Goal: Task Accomplishment & Management: Book appointment/travel/reservation

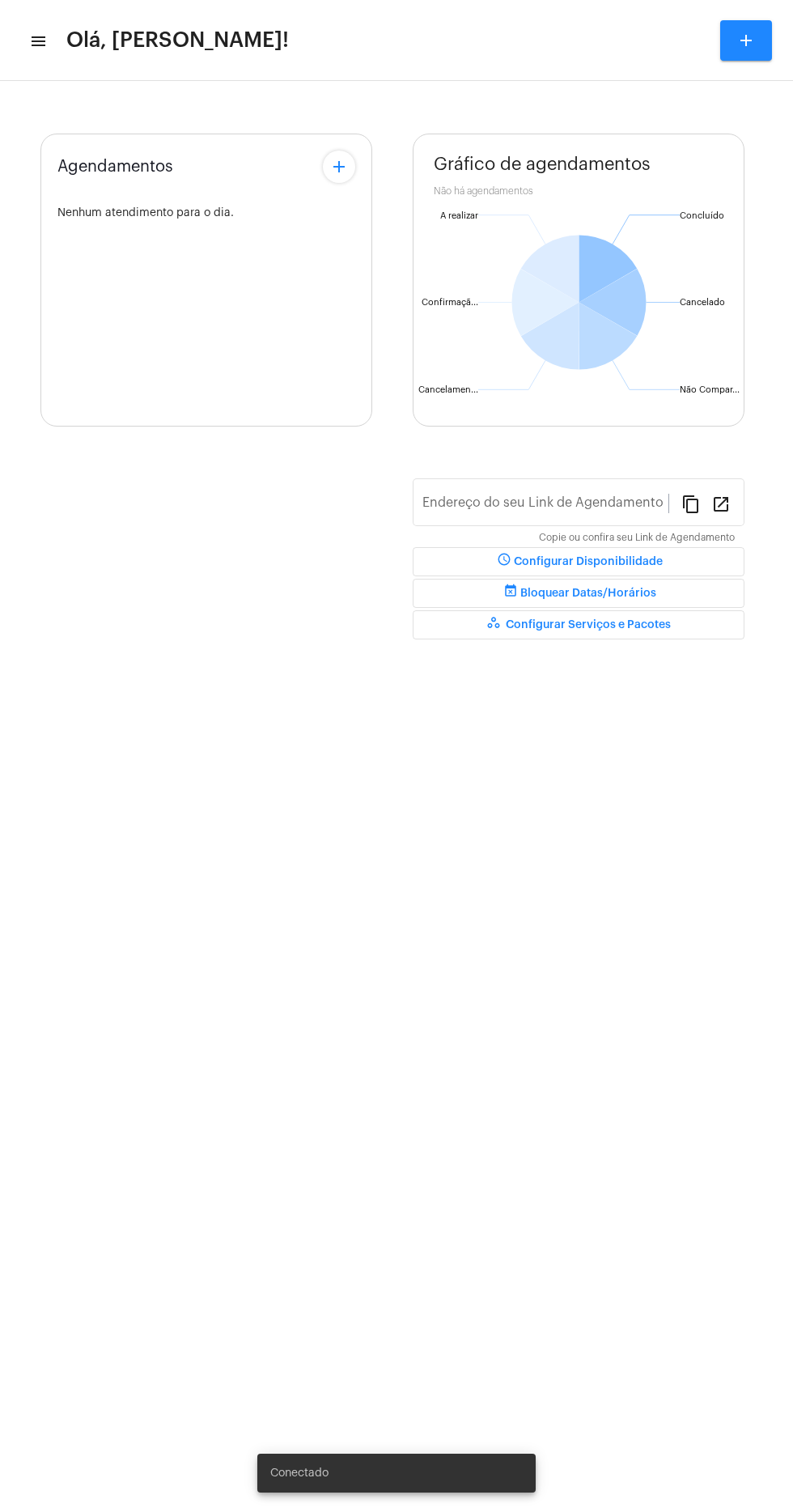
click at [39, 44] on mat-icon "menu" at bounding box center [37, 41] width 17 height 19
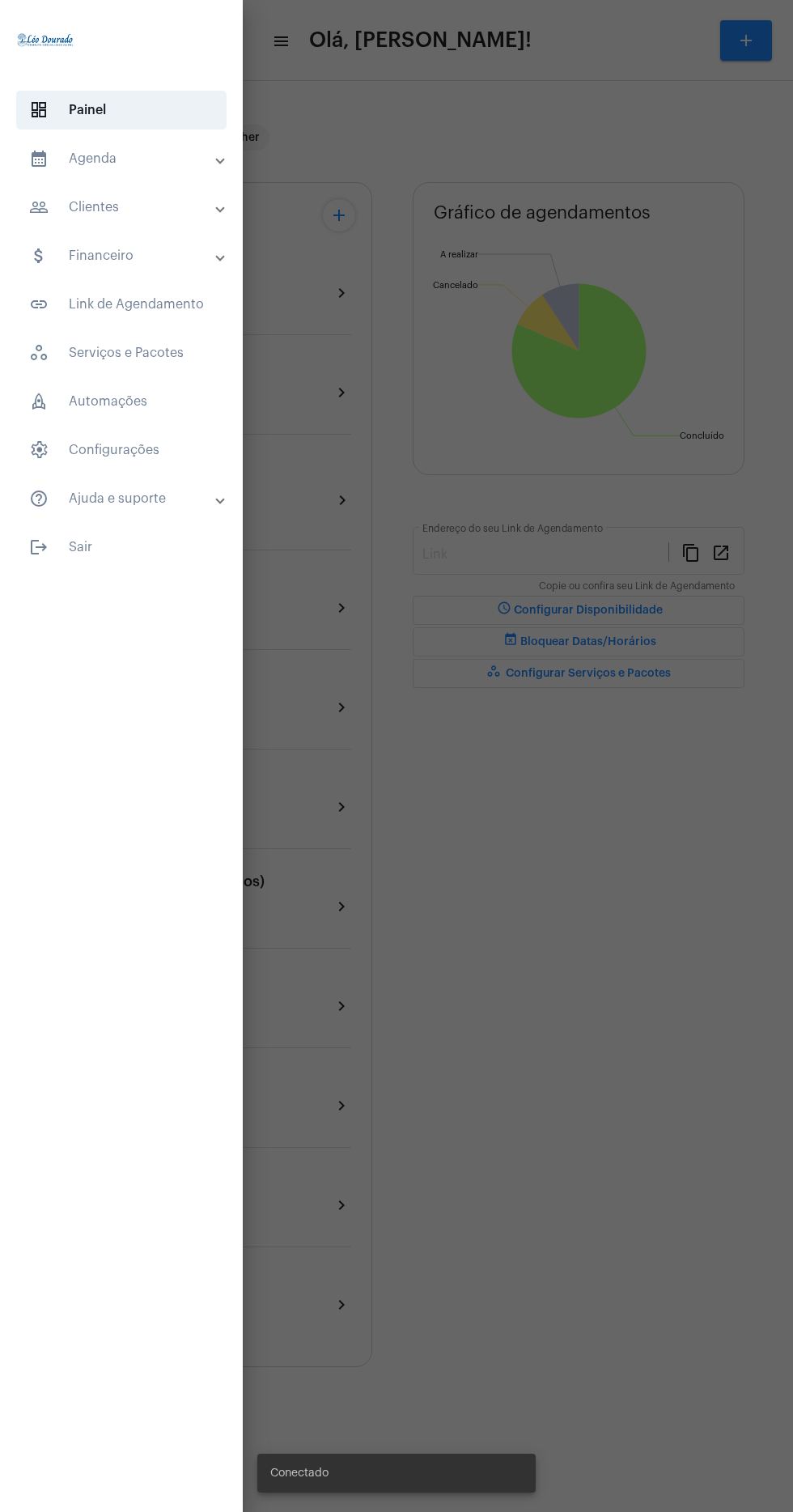
type input "[URL][DOMAIN_NAME][PERSON_NAME]"
click at [70, 158] on mat-panel-title "calendar_month_outlined Agenda" at bounding box center [122, 158] width 188 height 19
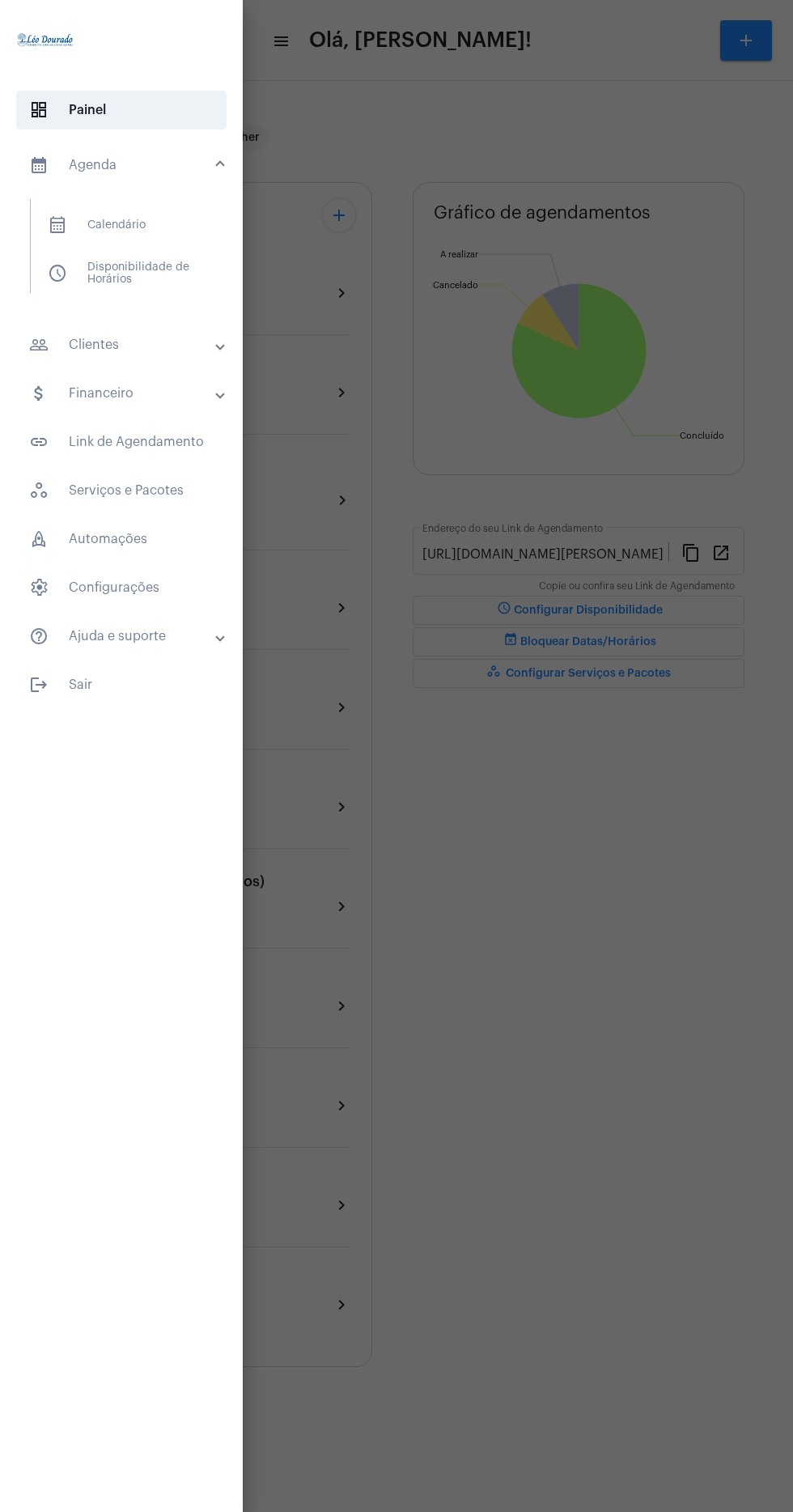
click at [61, 231] on span "calendar_month_outlined" at bounding box center [57, 225] width 19 height 19
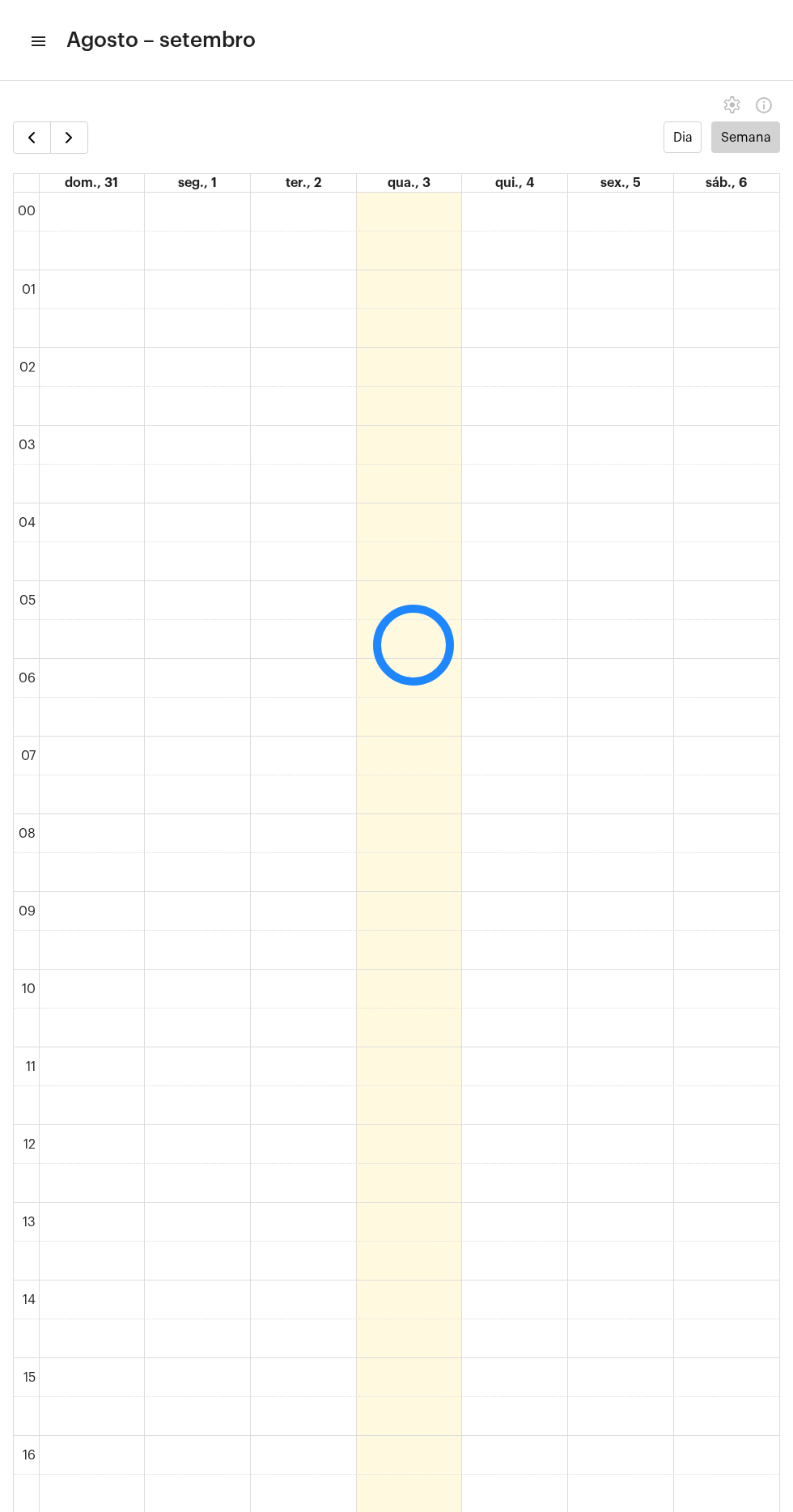
scroll to position [468, 0]
click at [71, 139] on span "button" at bounding box center [69, 138] width 19 height 19
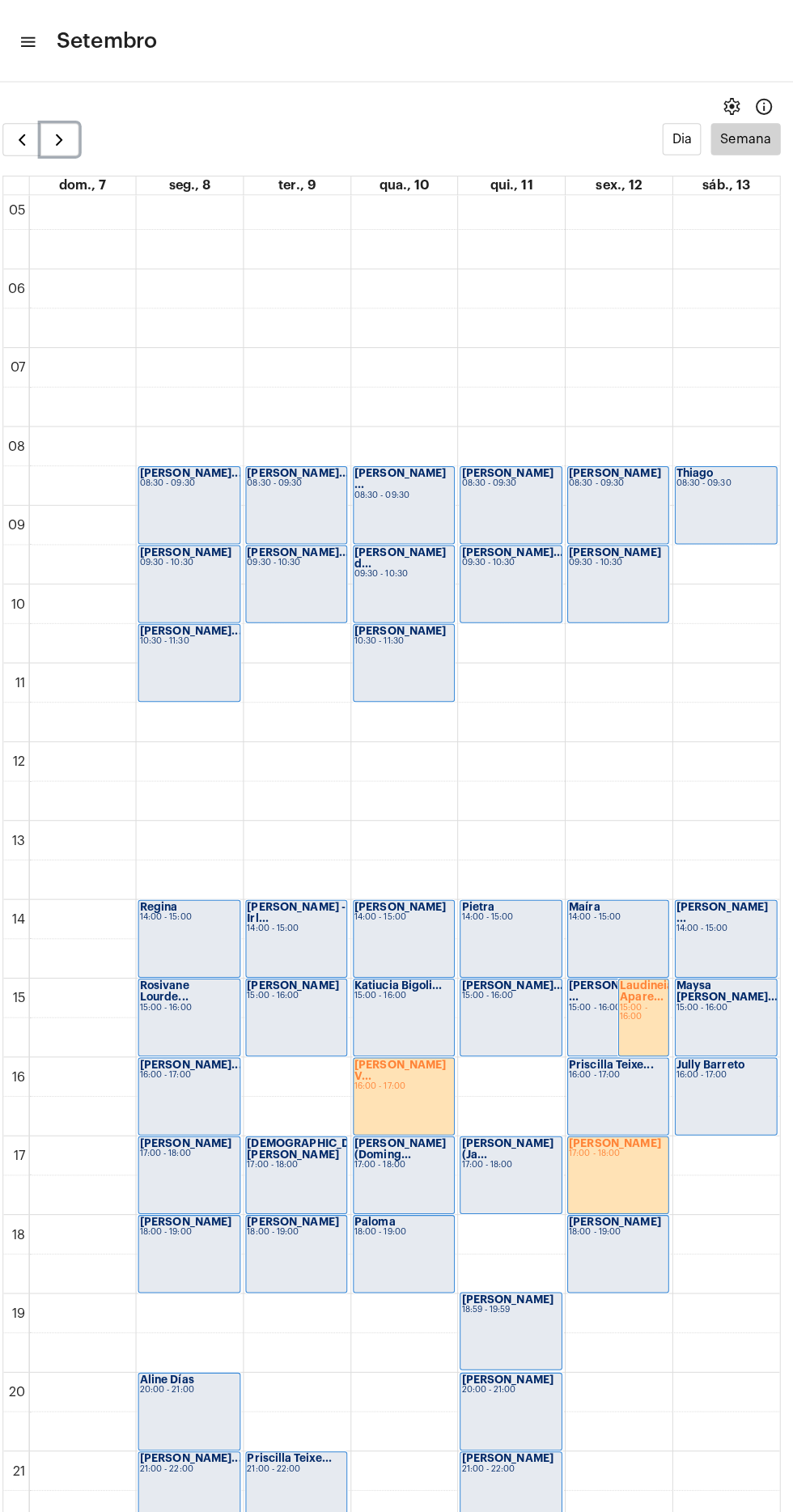
scroll to position [510, 0]
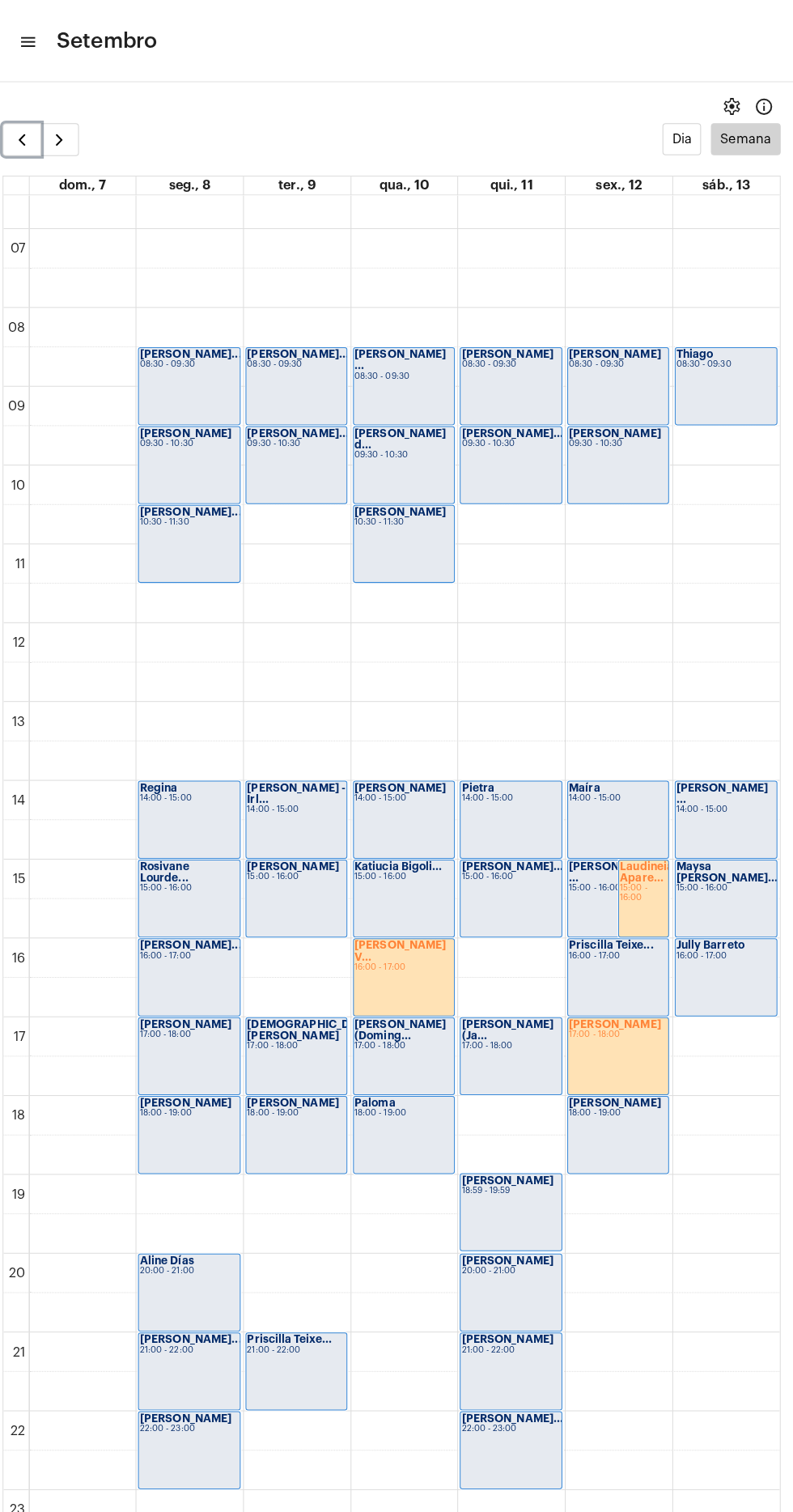
click at [31, 140] on span "button" at bounding box center [31, 138] width 19 height 19
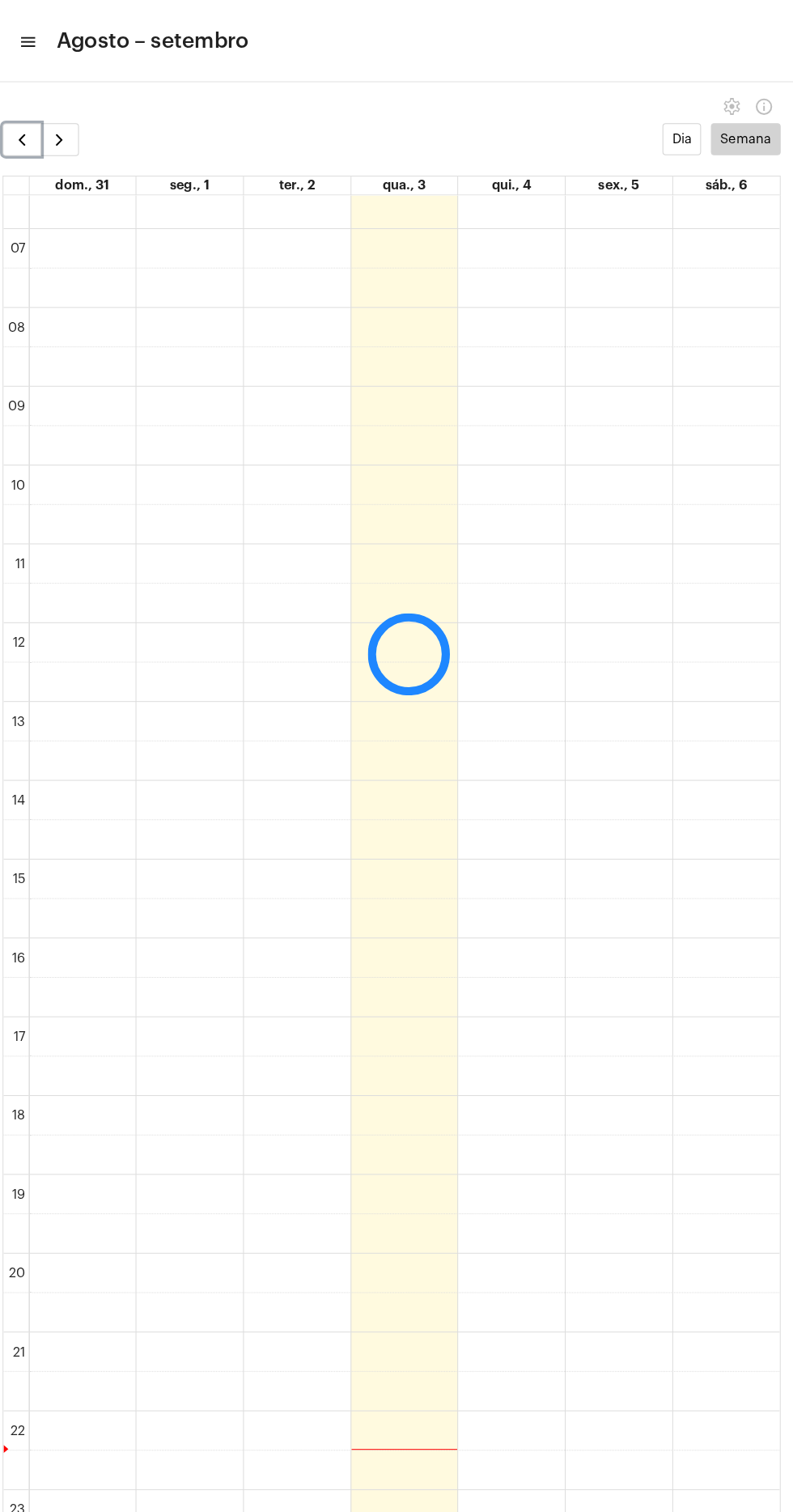
scroll to position [468, 0]
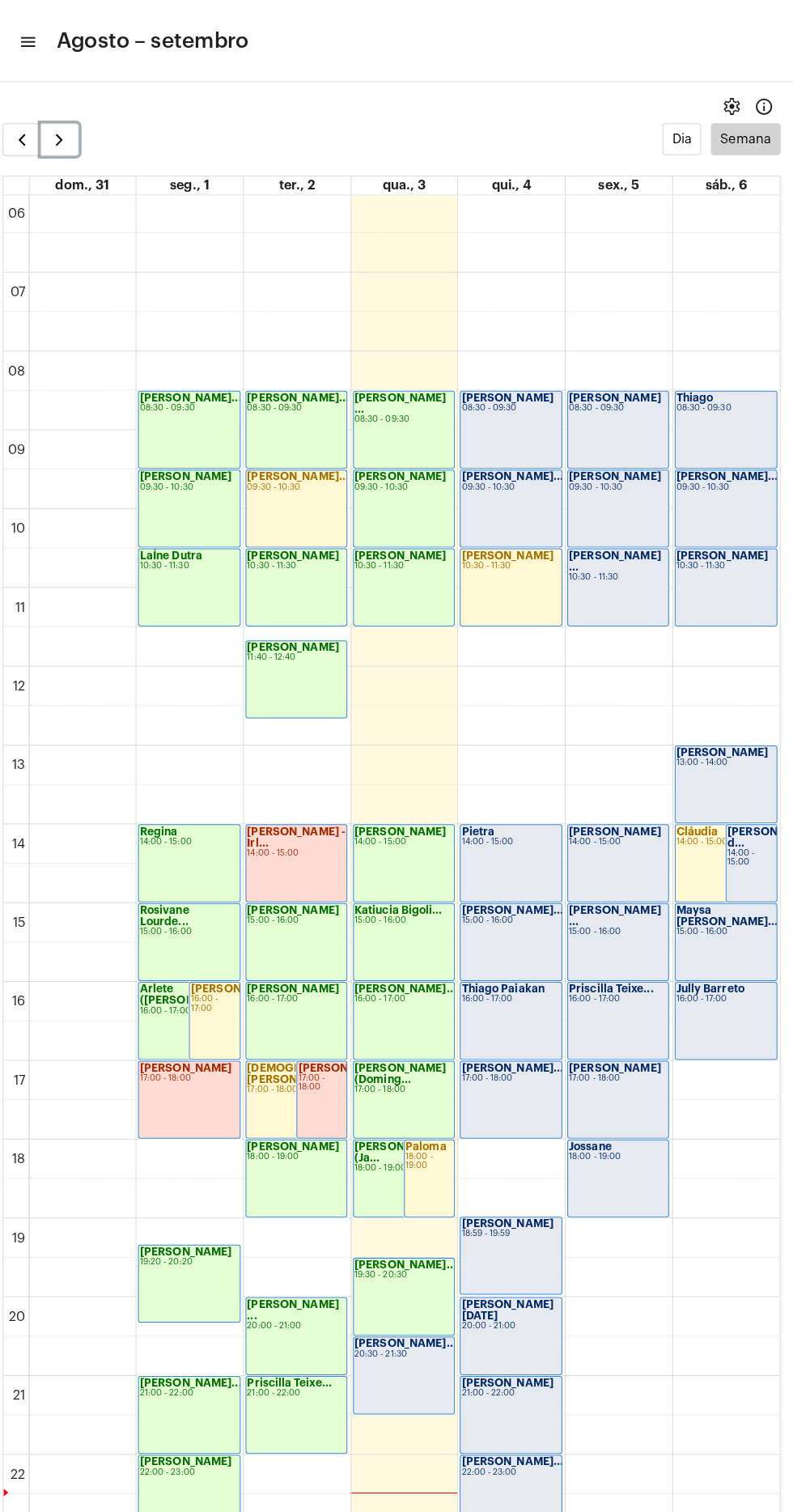
click at [82, 147] on button "button" at bounding box center [69, 137] width 38 height 32
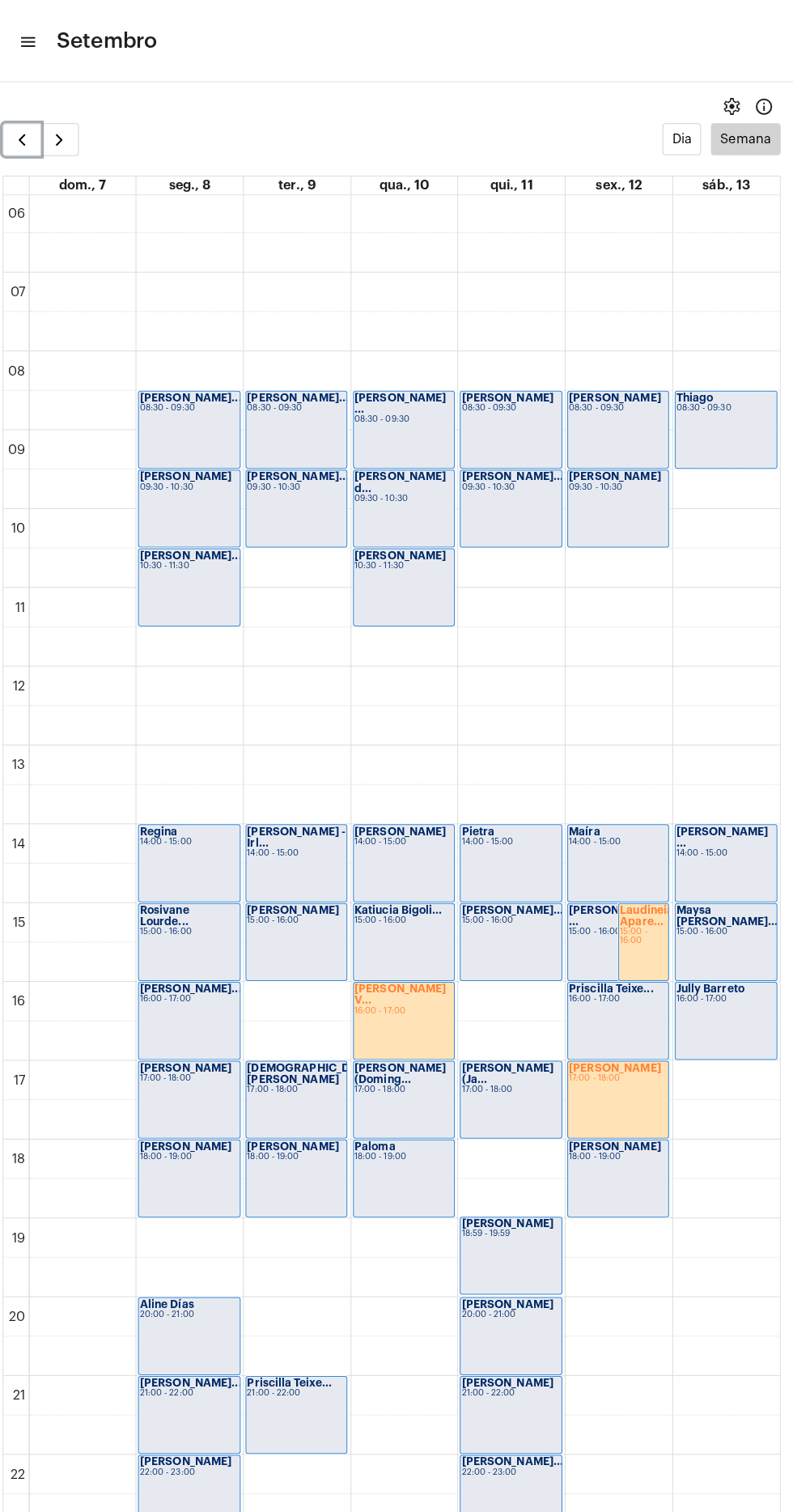
click at [26, 132] on span "button" at bounding box center [31, 138] width 19 height 19
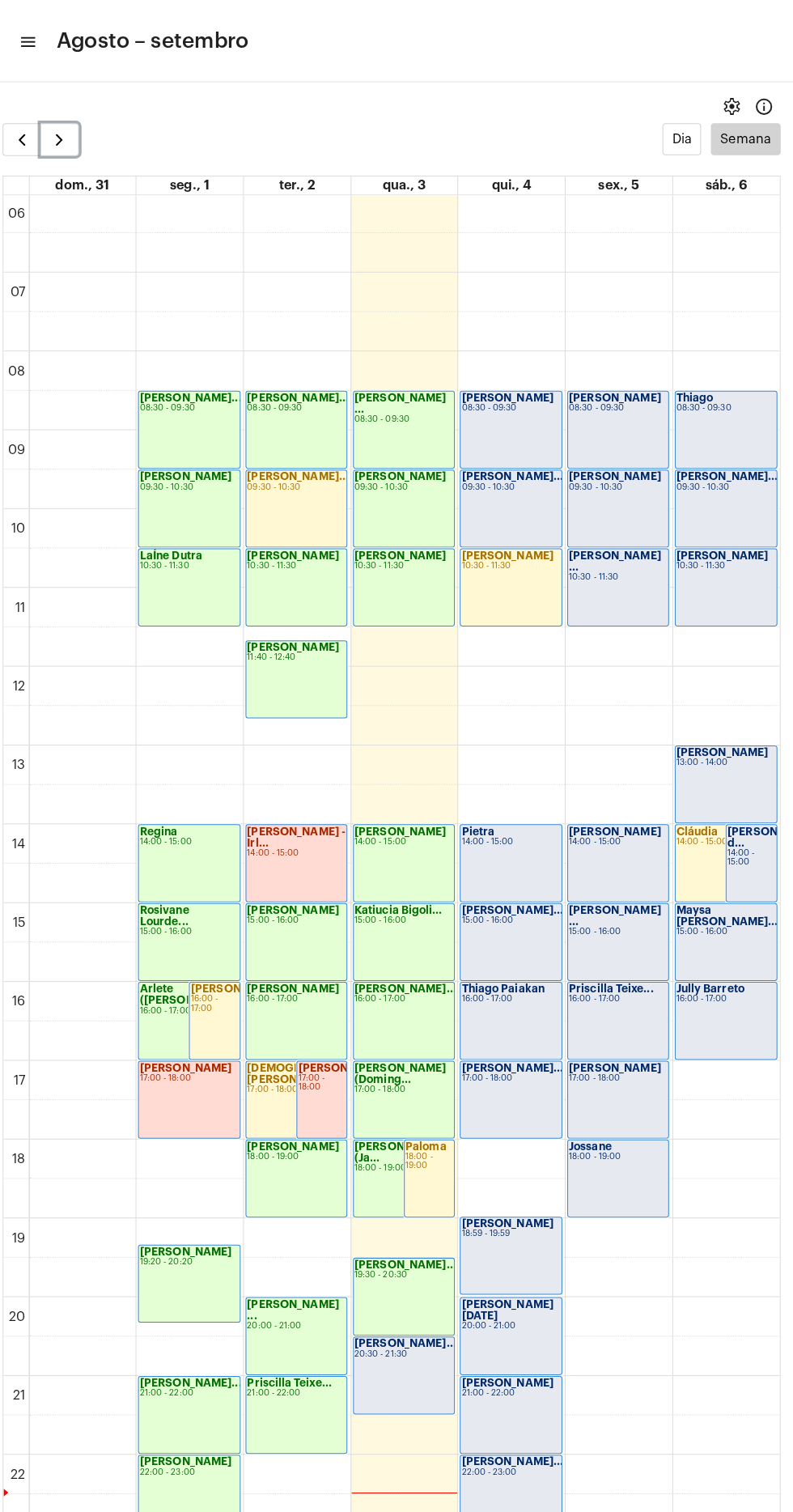
click at [68, 144] on span "button" at bounding box center [69, 138] width 19 height 19
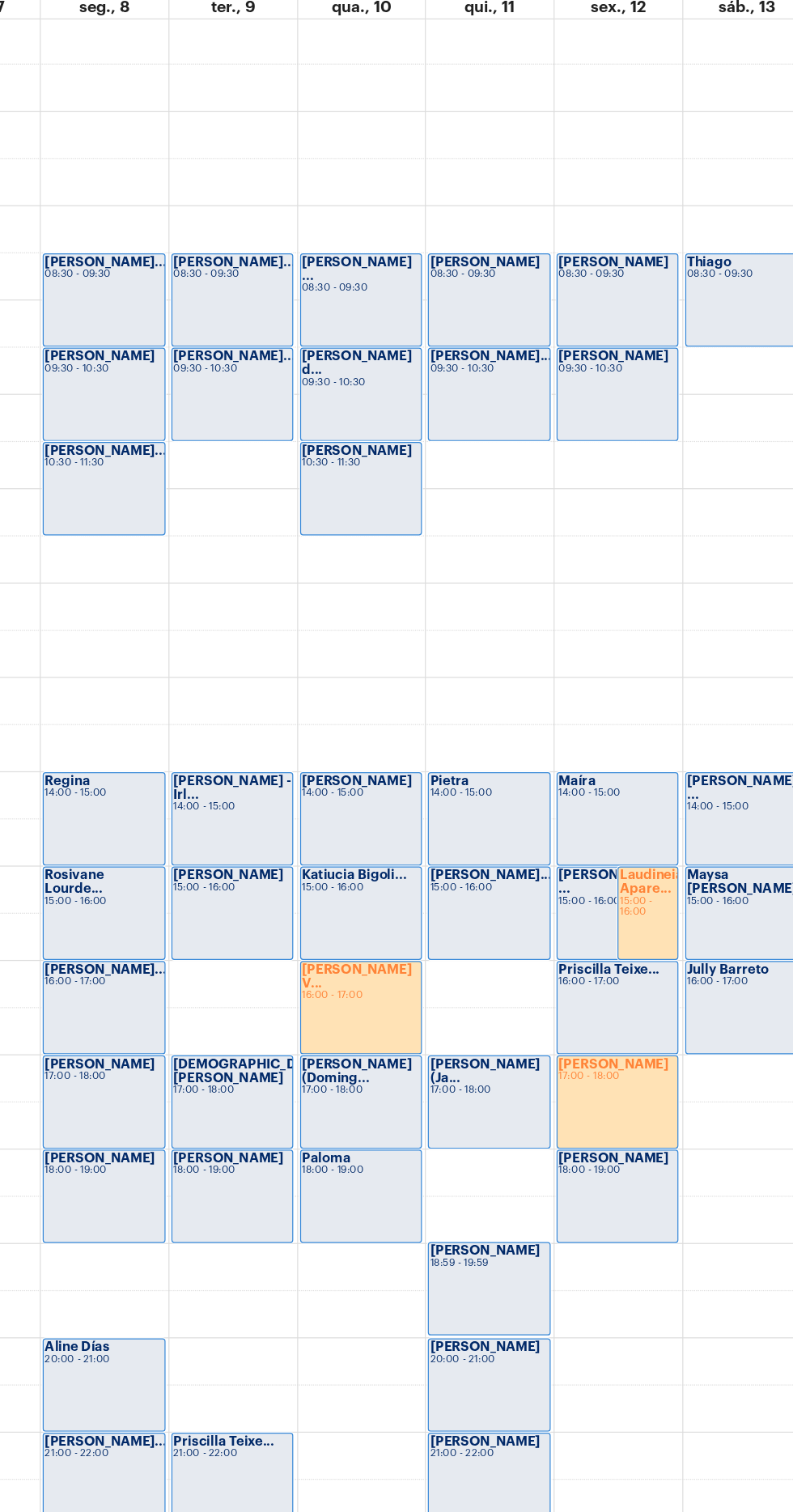
scroll to position [472, 0]
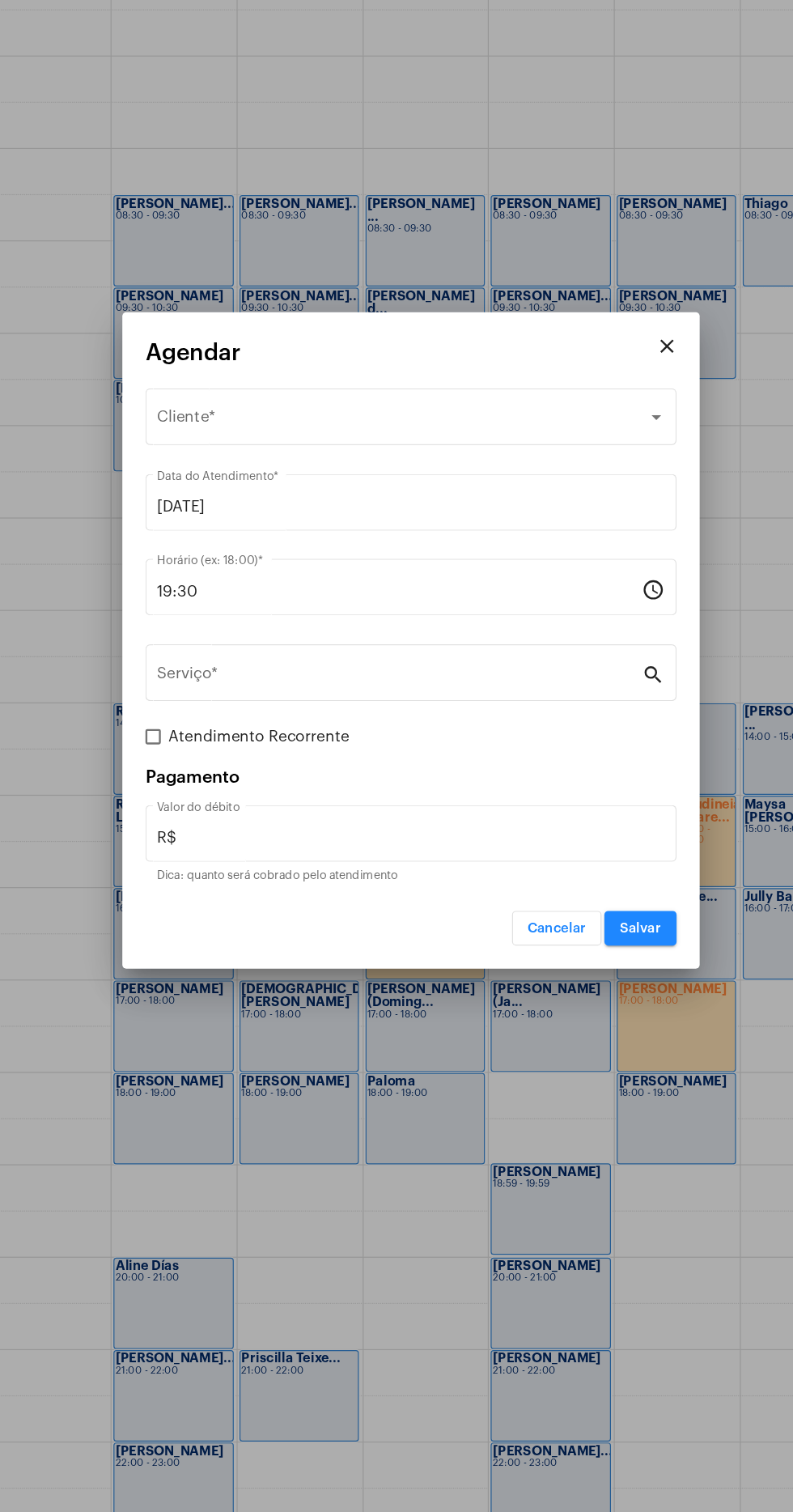
click at [432, 1292] on div at bounding box center [396, 756] width 793 height 1512
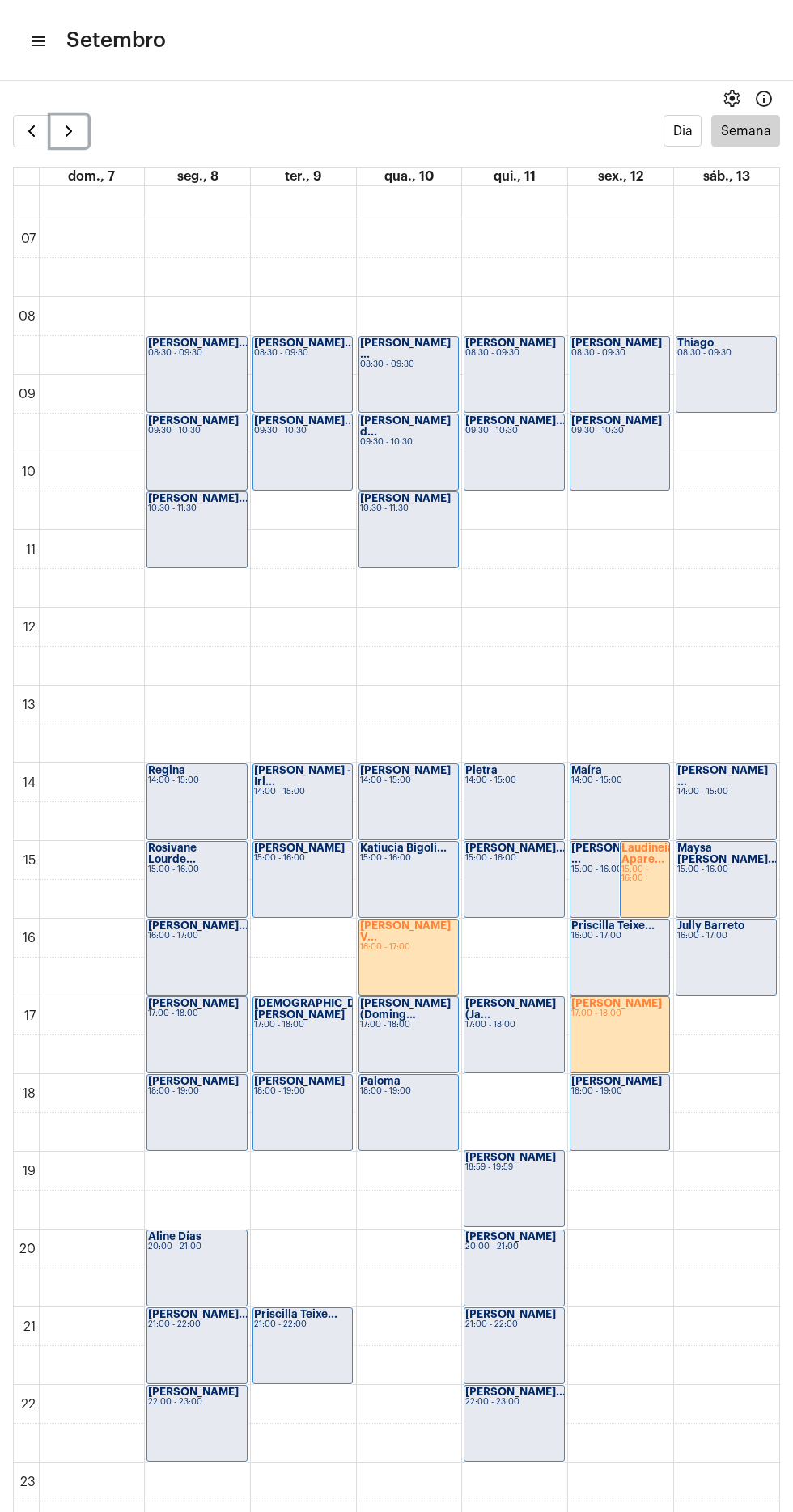
scroll to position [12, 0]
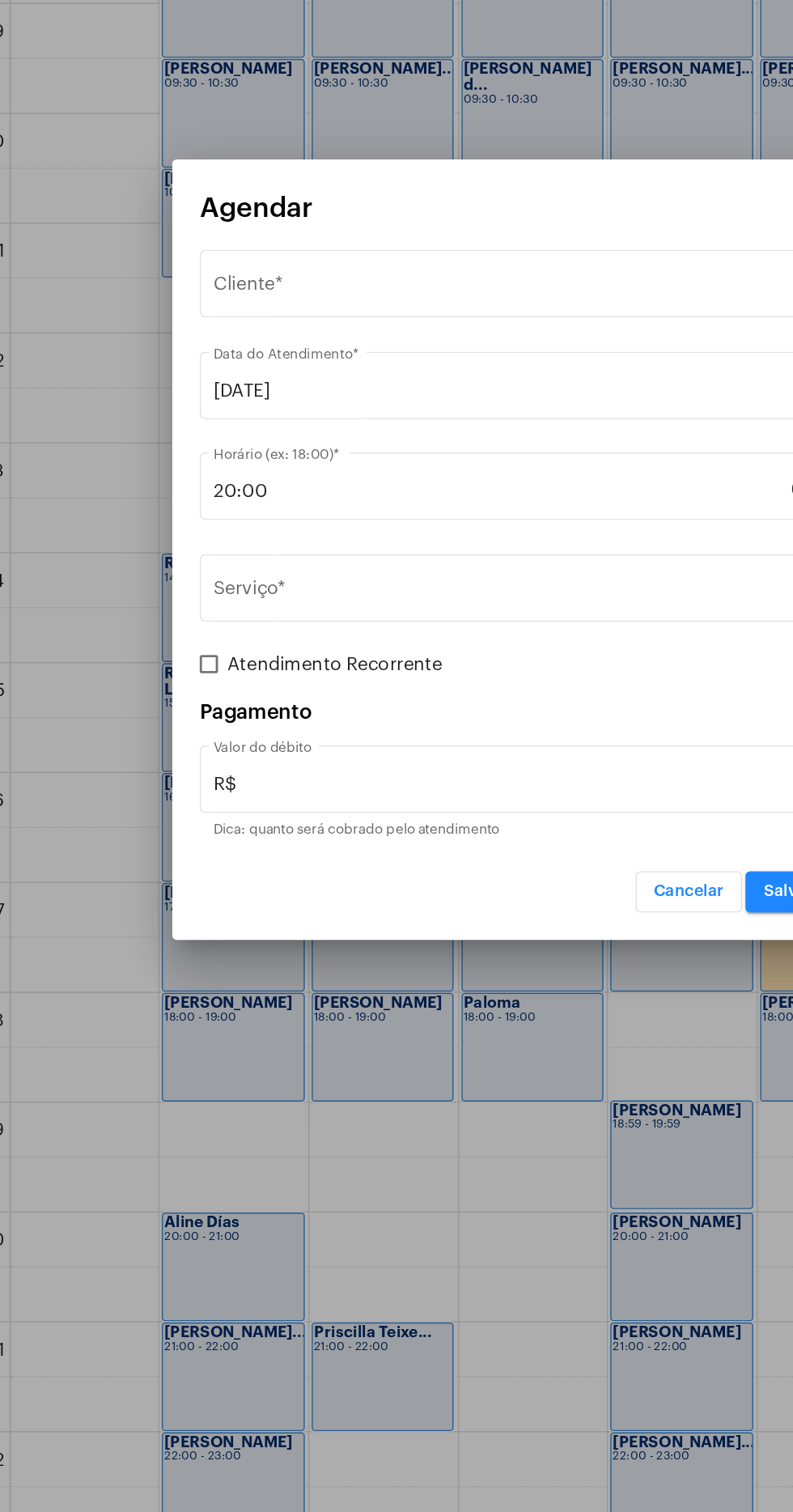
click at [413, 565] on div "Selecione o Cliente" at bounding box center [389, 571] width 413 height 15
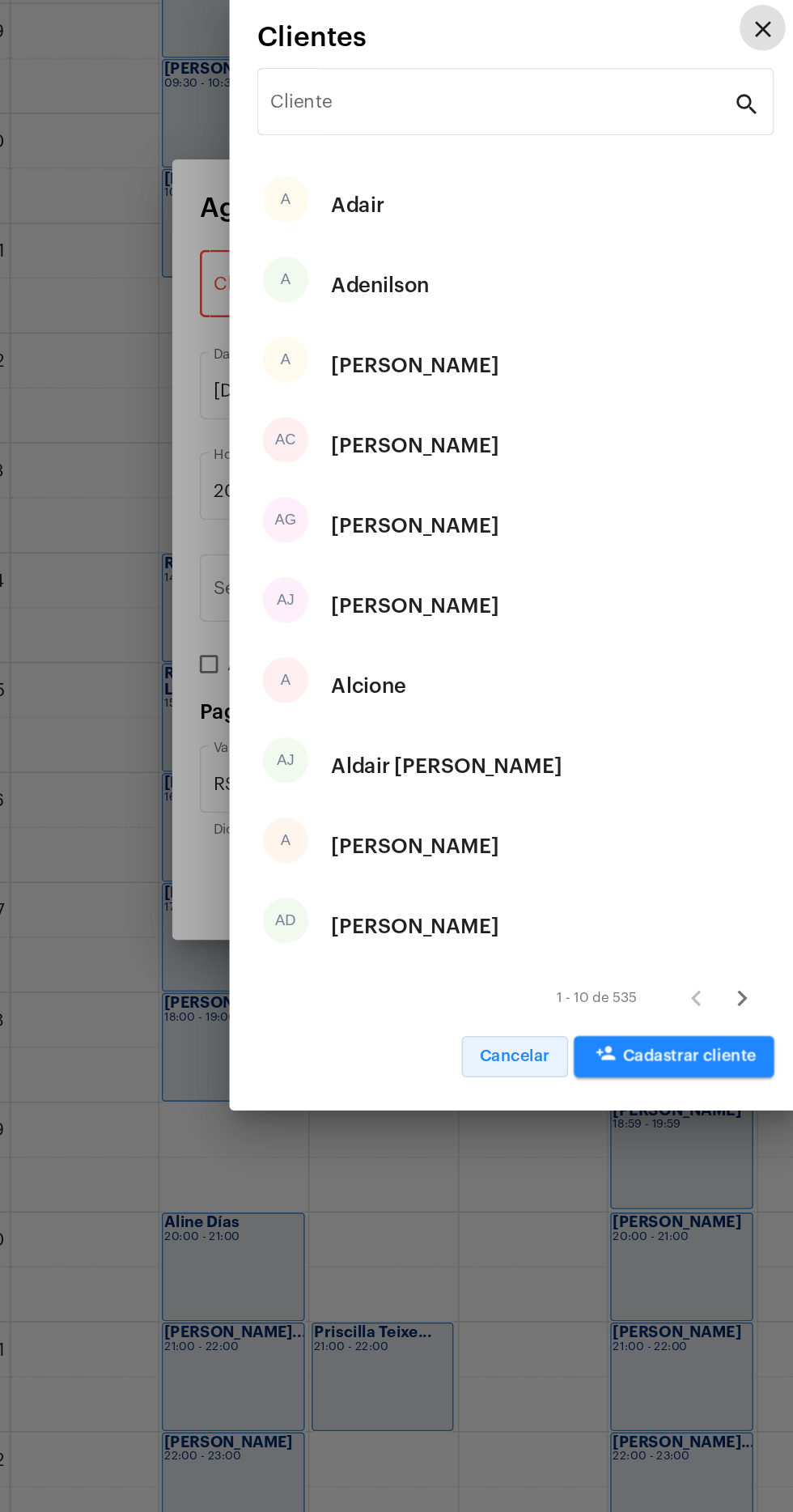
click at [384, 1115] on span "Cancelar" at bounding box center [396, 1115] width 50 height 12
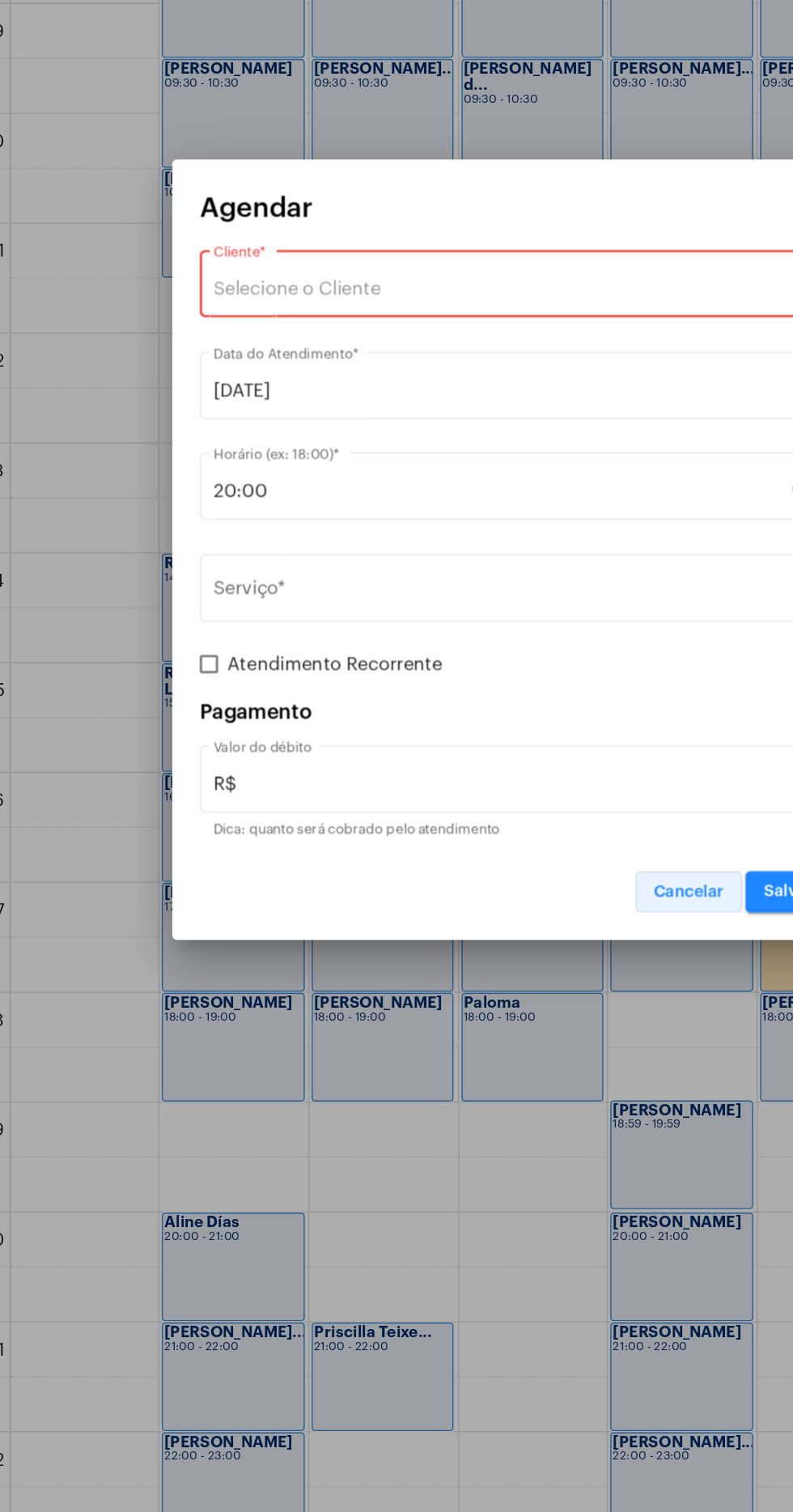
click at [509, 995] on span "Cancelar" at bounding box center [519, 999] width 50 height 12
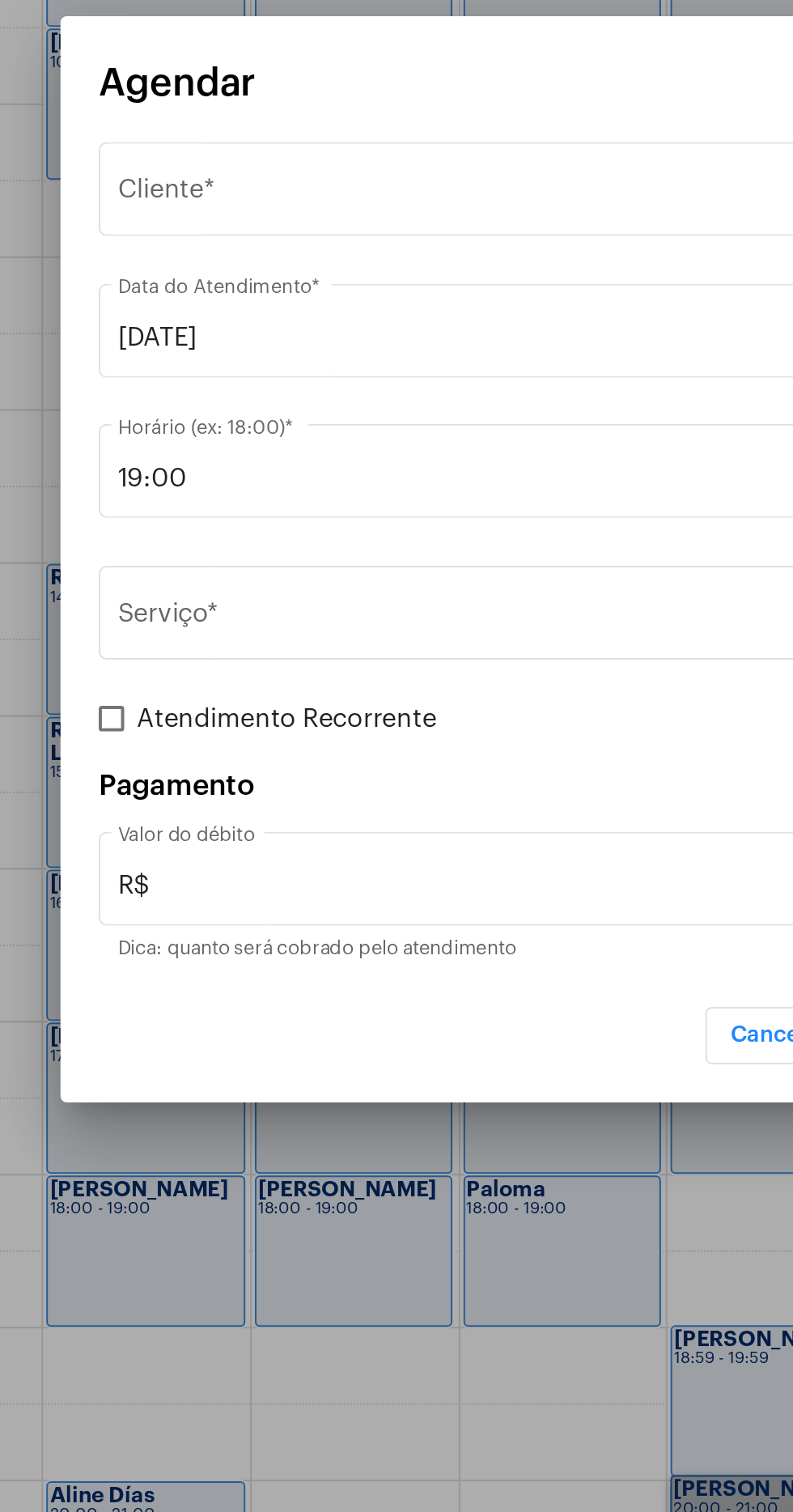
click at [357, 524] on mat-card-title "Agendar" at bounding box center [384, 514] width 423 height 21
click at [335, 579] on div "Selecione o Cliente" at bounding box center [389, 571] width 413 height 15
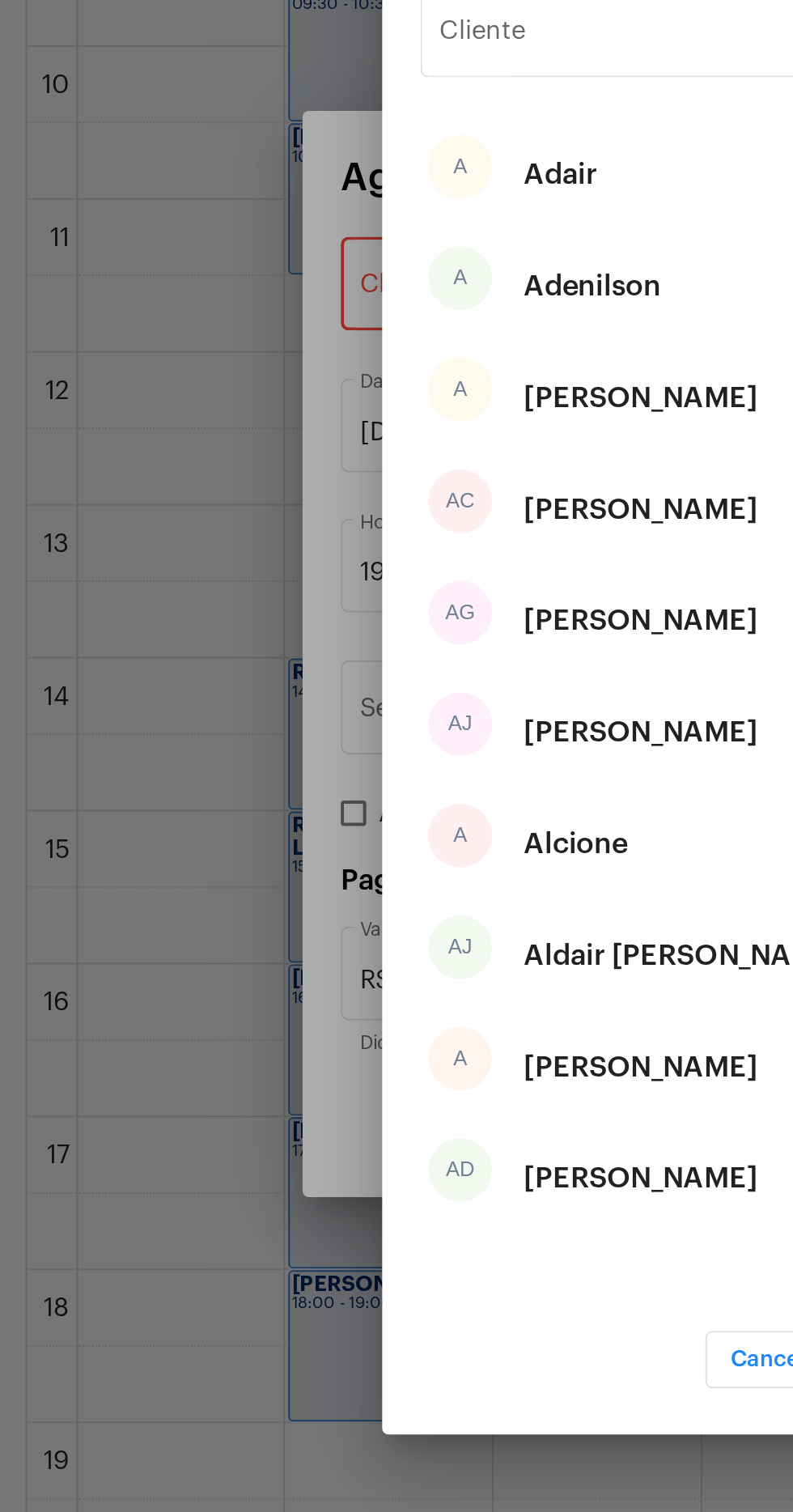
click at [327, 450] on input "Cliente" at bounding box center [387, 442] width 327 height 15
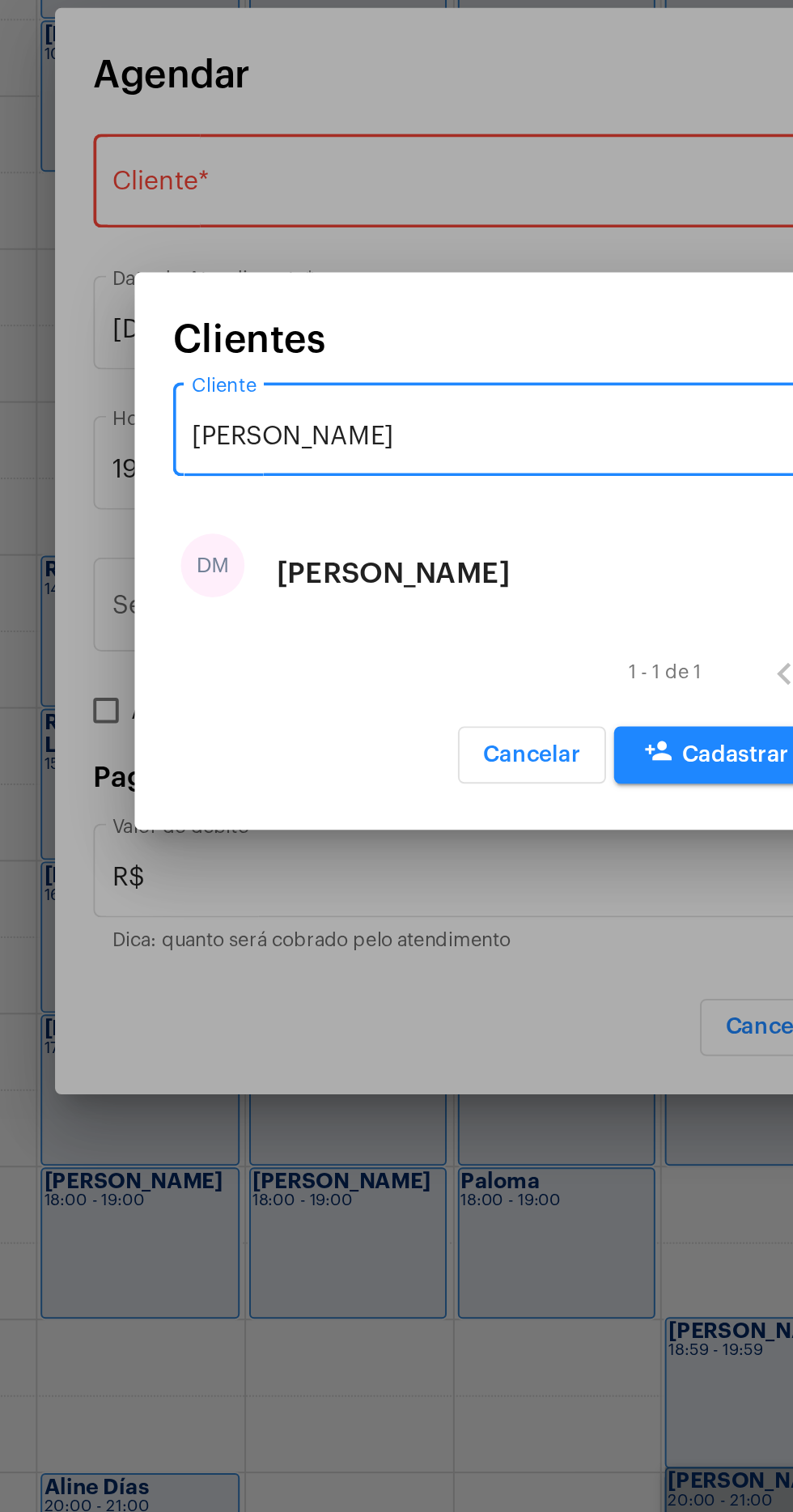
type input "[PERSON_NAME]"
click at [428, 761] on div "DM [PERSON_NAME]" at bounding box center [396, 767] width 365 height 56
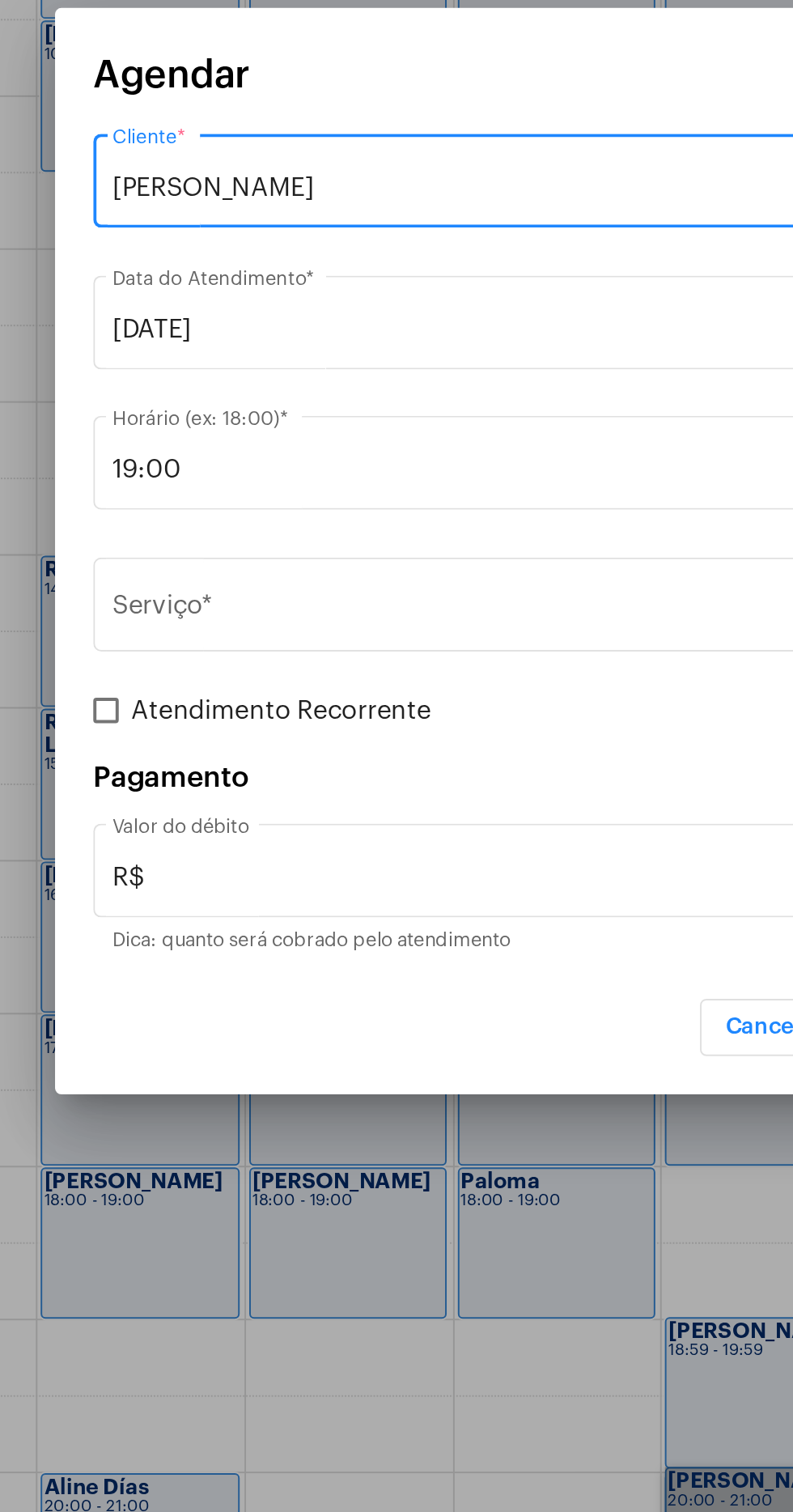
click at [351, 782] on input "Serviço *" at bounding box center [387, 787] width 408 height 15
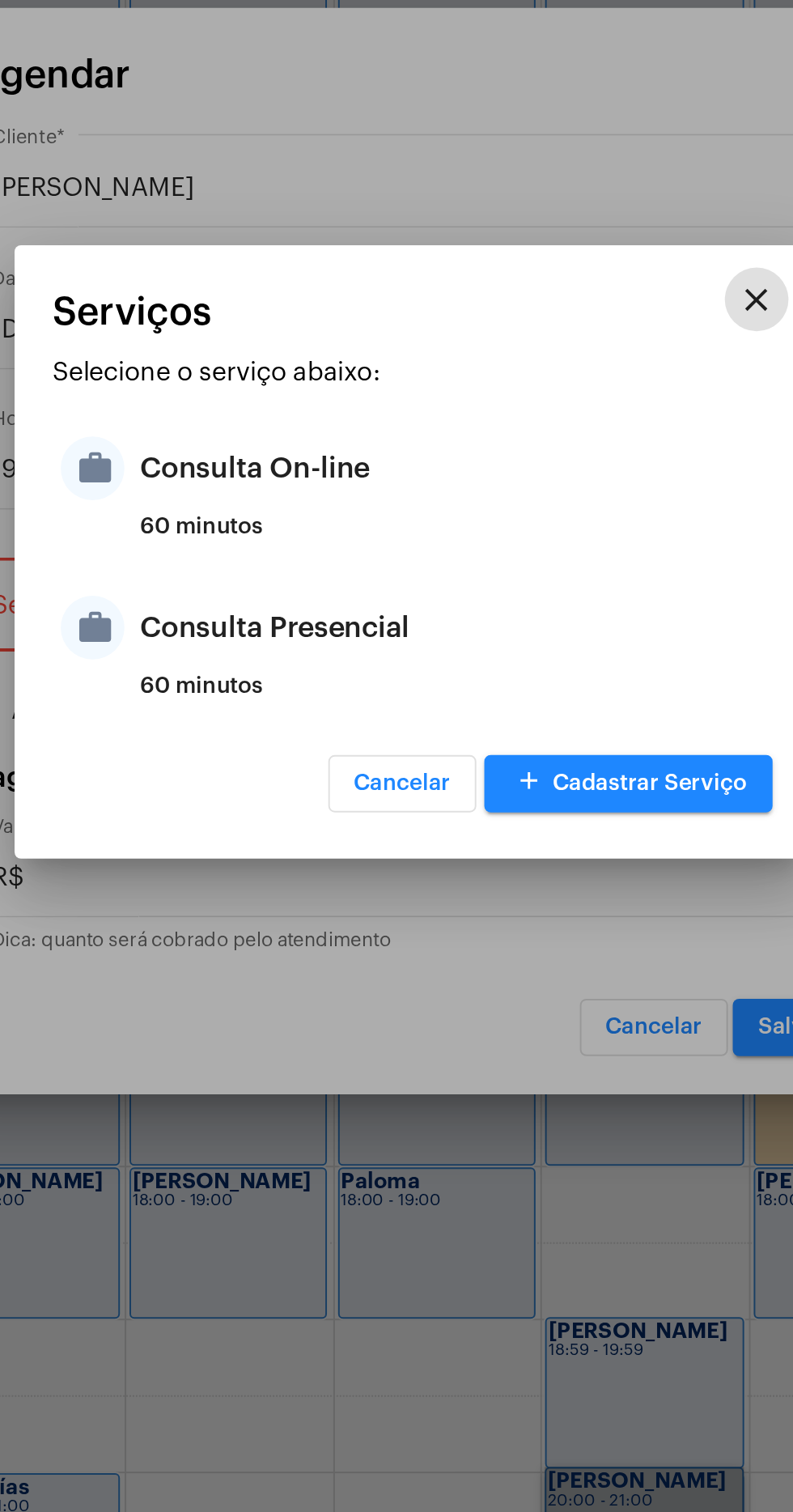
click at [399, 815] on div "Consulta Presencial" at bounding box center [417, 795] width 317 height 49
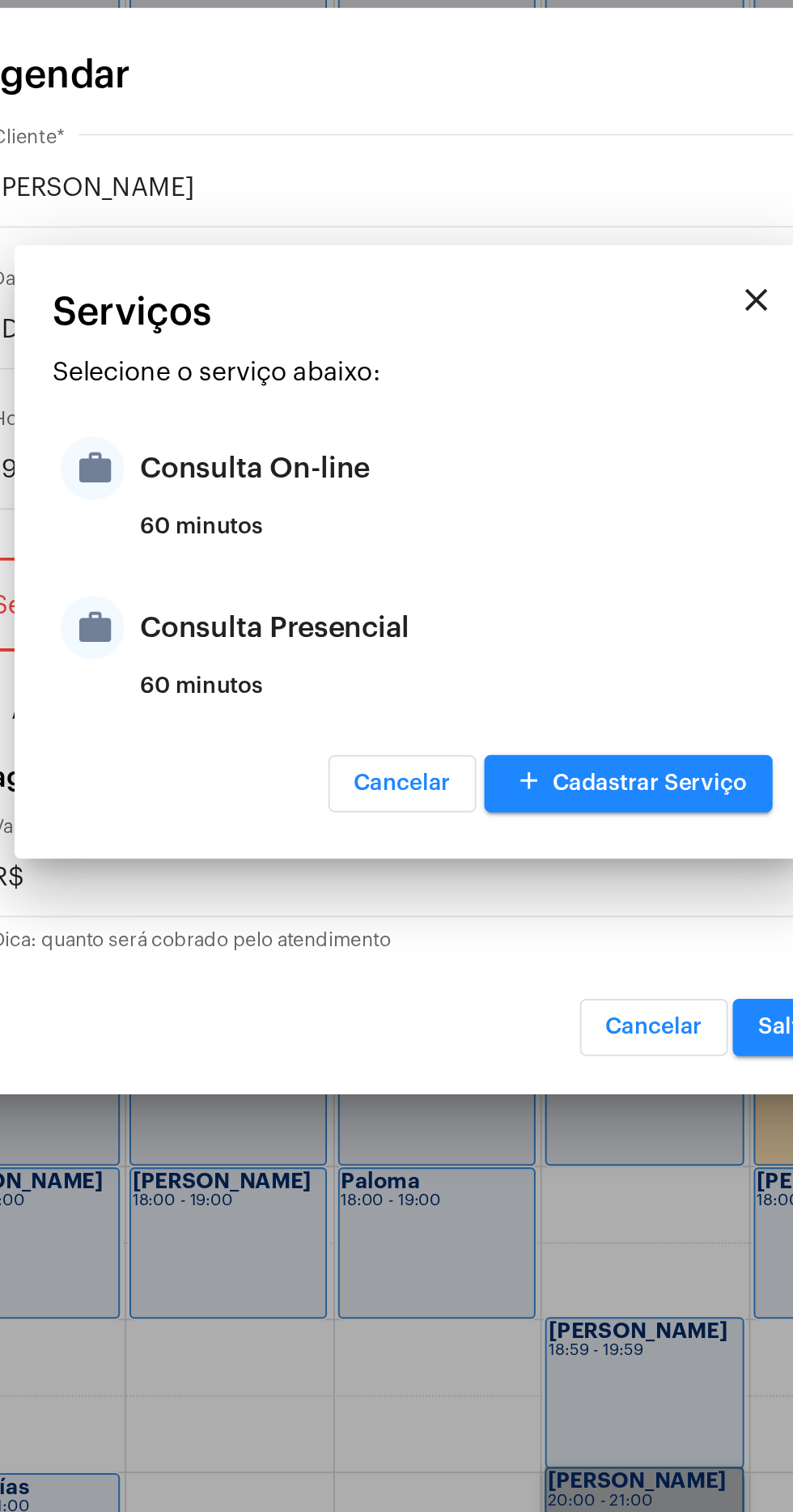
type input "Consulta Presencial"
type input "R$ 150"
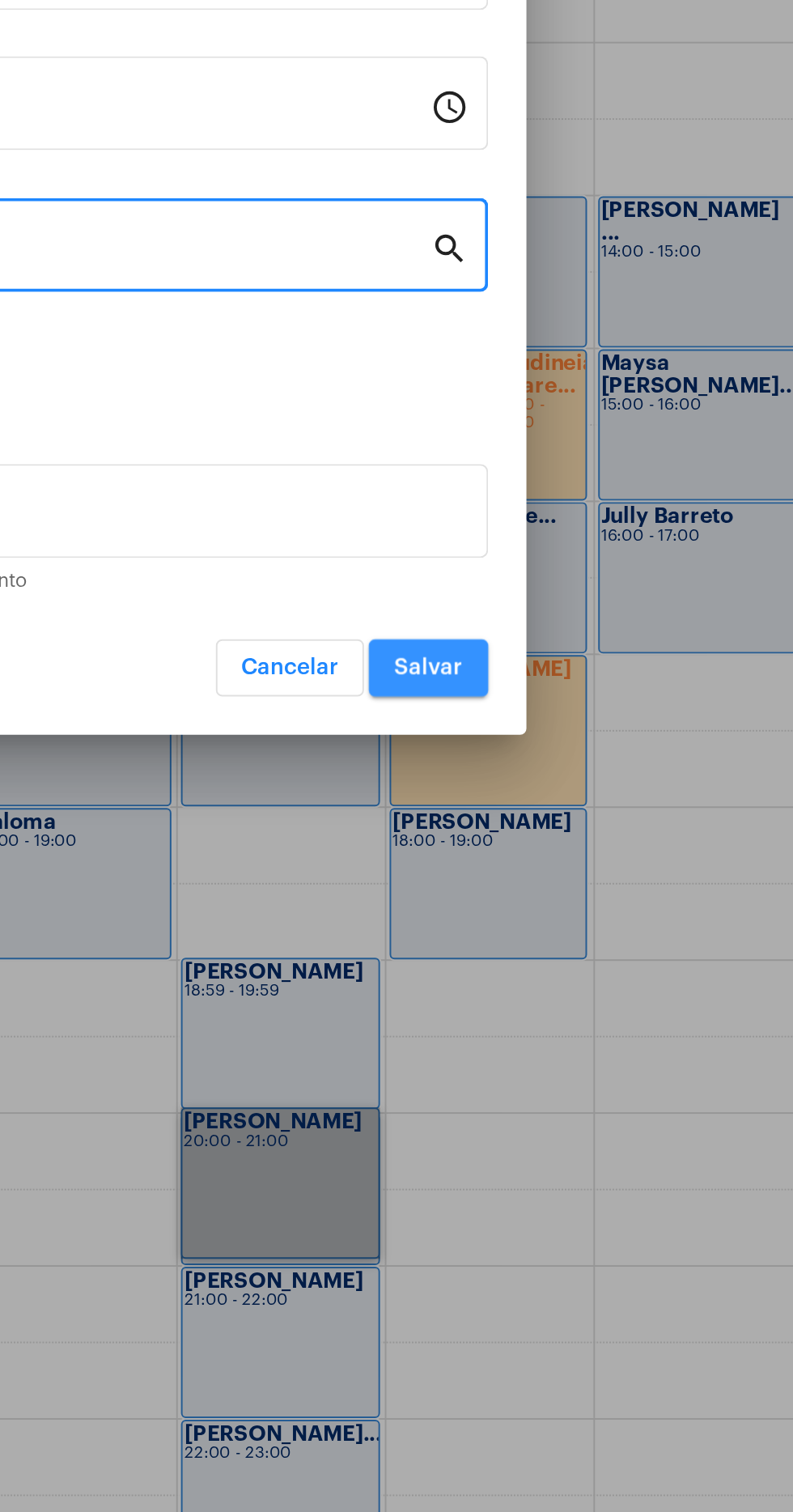
click at [592, 1001] on span "Salvar" at bounding box center [590, 999] width 35 height 12
